Goal: Information Seeking & Learning: Learn about a topic

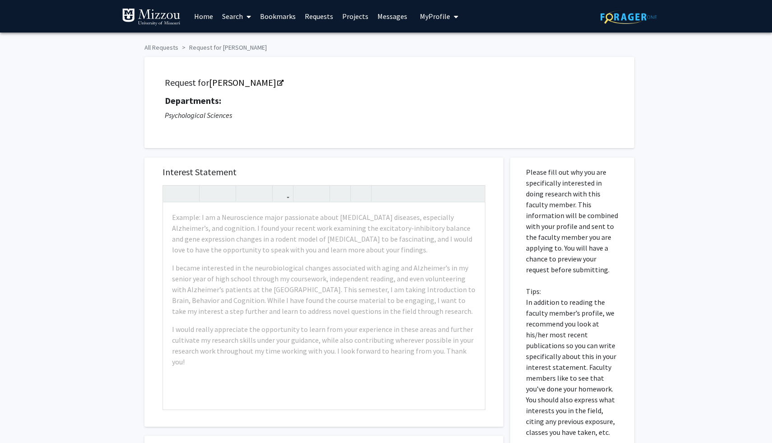
click at [206, 18] on link "Home" at bounding box center [204, 16] width 28 height 32
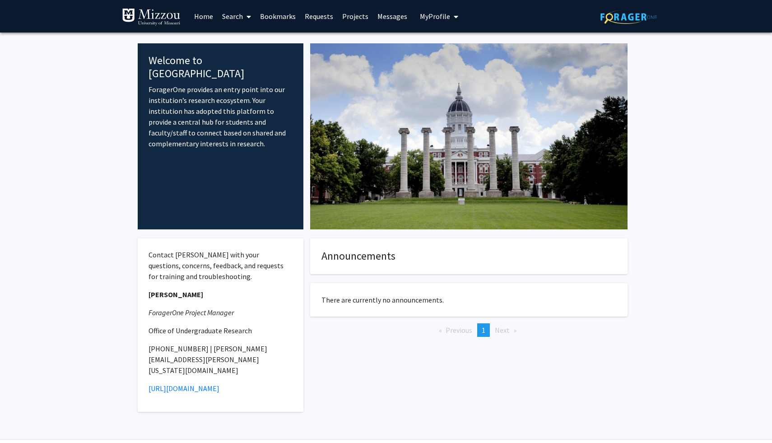
click at [241, 20] on link "Search" at bounding box center [237, 16] width 38 height 32
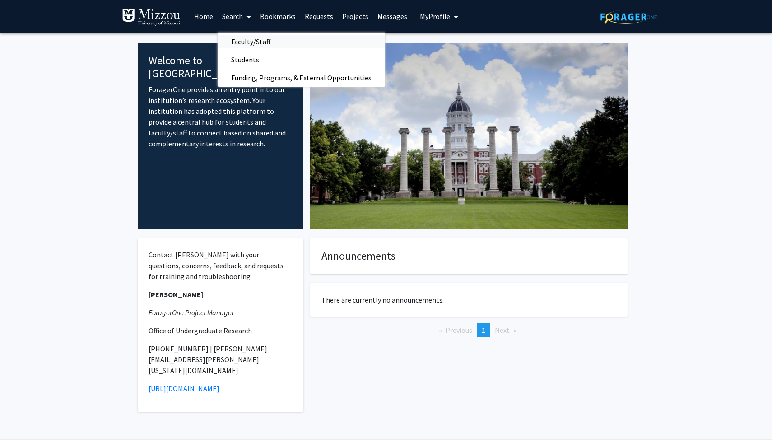
click at [250, 42] on span "Faculty/Staff" at bounding box center [251, 42] width 66 height 18
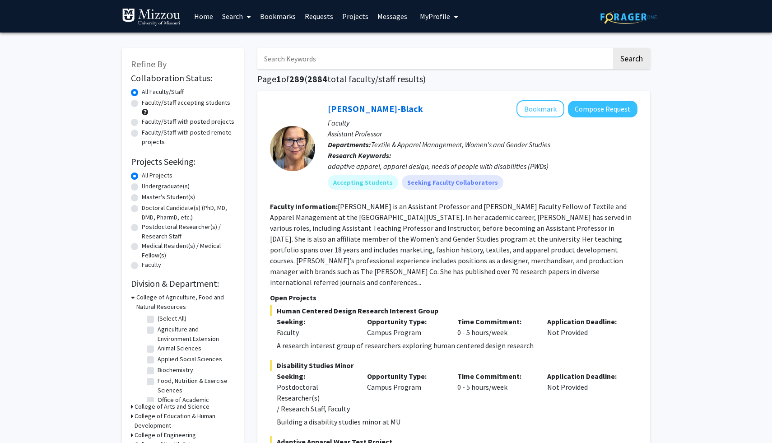
click at [206, 101] on label "Faculty/Staff accepting students" at bounding box center [186, 102] width 88 height 9
click at [148, 101] on input "Faculty/Staff accepting students" at bounding box center [145, 101] width 6 height 6
radio input "true"
click at [177, 186] on label "Undergraduate(s)" at bounding box center [166, 186] width 48 height 9
click at [148, 186] on input "Undergraduate(s)" at bounding box center [145, 185] width 6 height 6
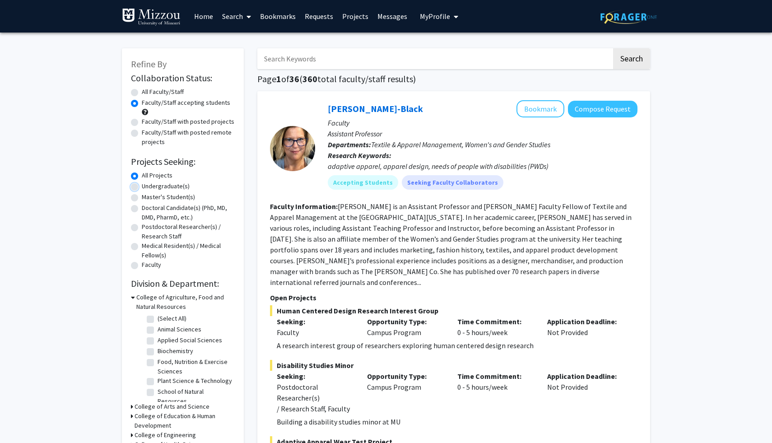
radio input "true"
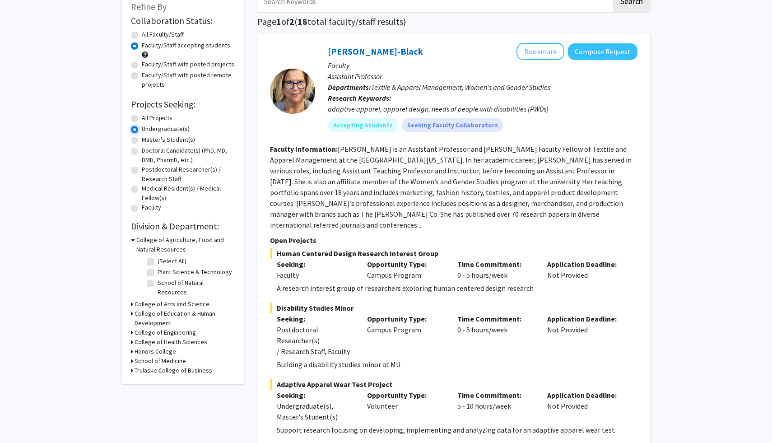
scroll to position [58, 0]
click at [154, 299] on h3 "College of Arts and Science" at bounding box center [172, 303] width 75 height 9
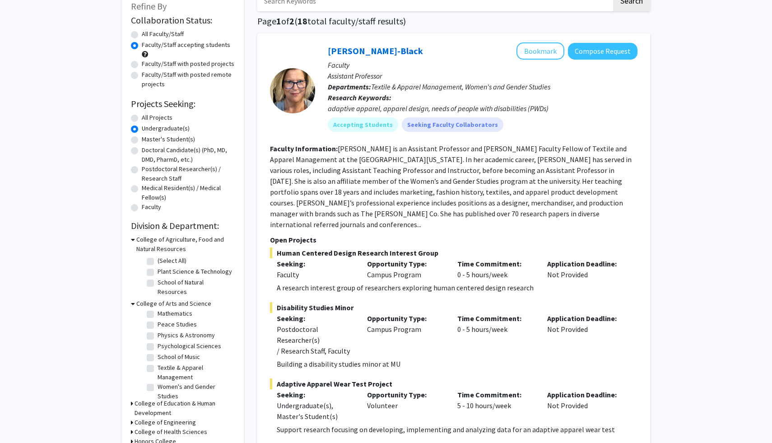
scroll to position [50, 0]
click at [158, 337] on label "Psychological Sciences" at bounding box center [190, 341] width 64 height 9
click at [158, 337] on input "Psychological Sciences" at bounding box center [161, 340] width 6 height 6
checkbox input "true"
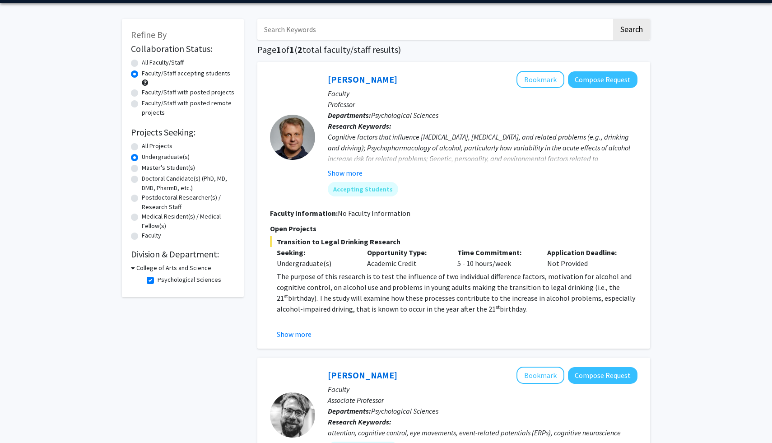
scroll to position [36, 0]
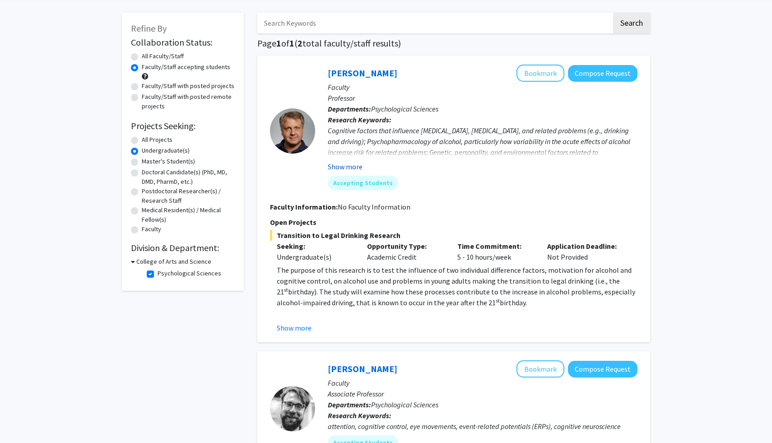
click at [349, 168] on button "Show more" at bounding box center [345, 166] width 35 height 11
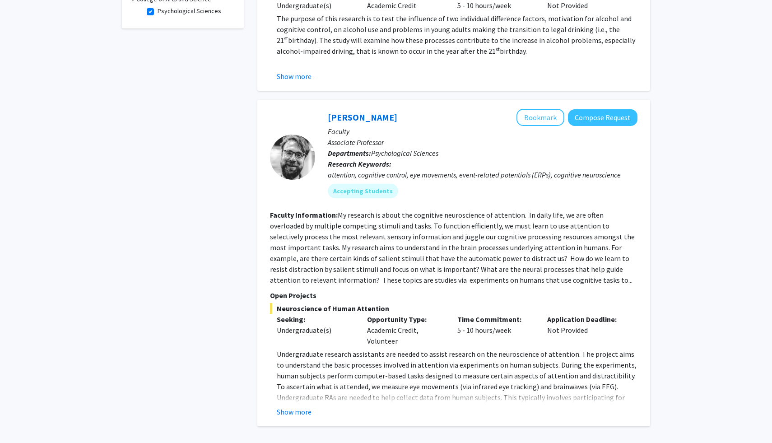
scroll to position [381, 0]
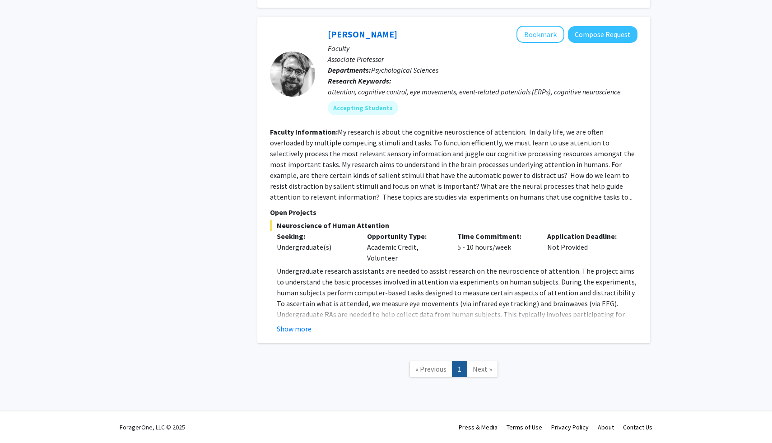
click at [481, 366] on span "Next »" at bounding box center [482, 368] width 19 height 9
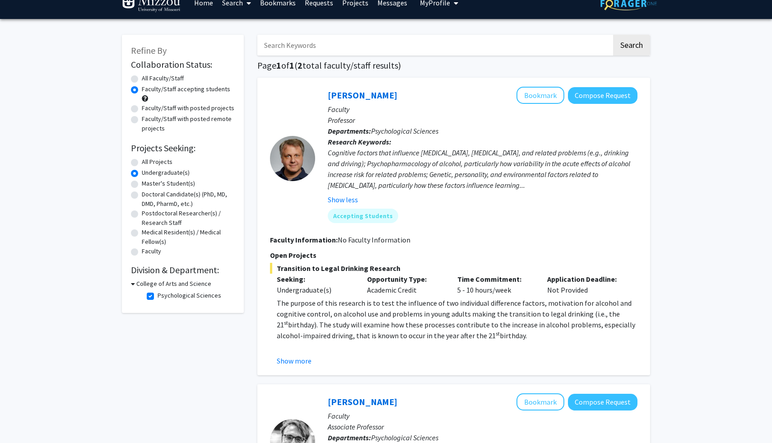
scroll to position [10, 0]
